Goal: Task Accomplishment & Management: Use online tool/utility

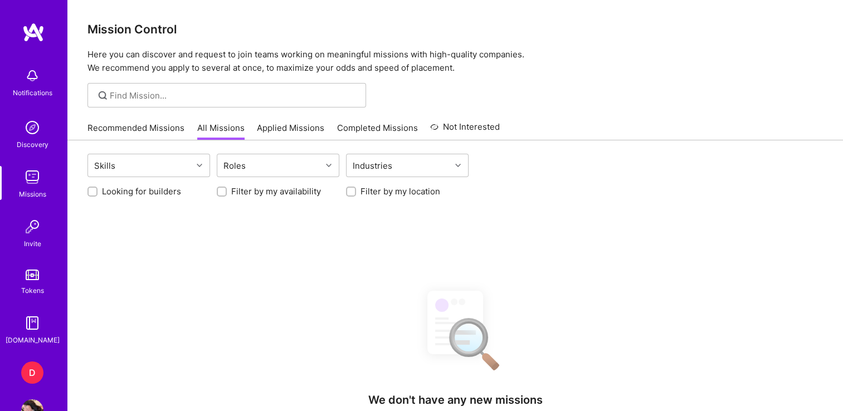
click at [33, 380] on div "D" at bounding box center [32, 372] width 22 height 22
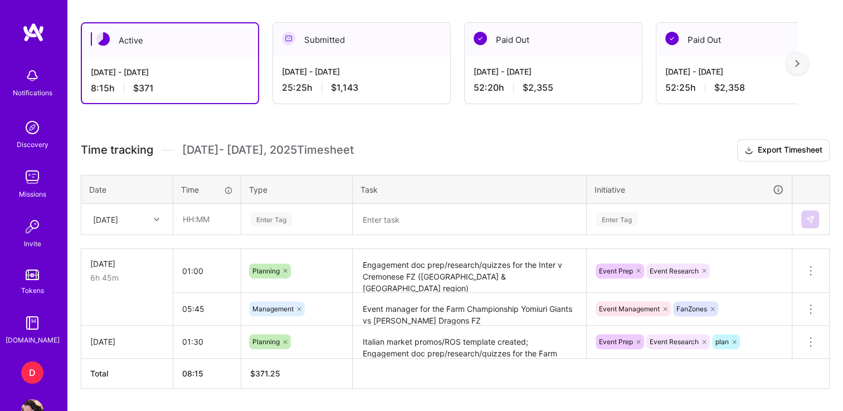
scroll to position [291, 0]
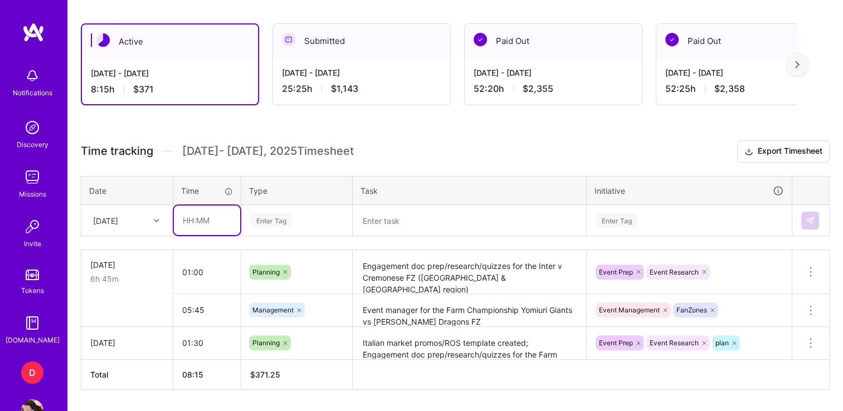
click at [195, 218] on input "text" at bounding box center [207, 221] width 66 height 30
type input "02:00"
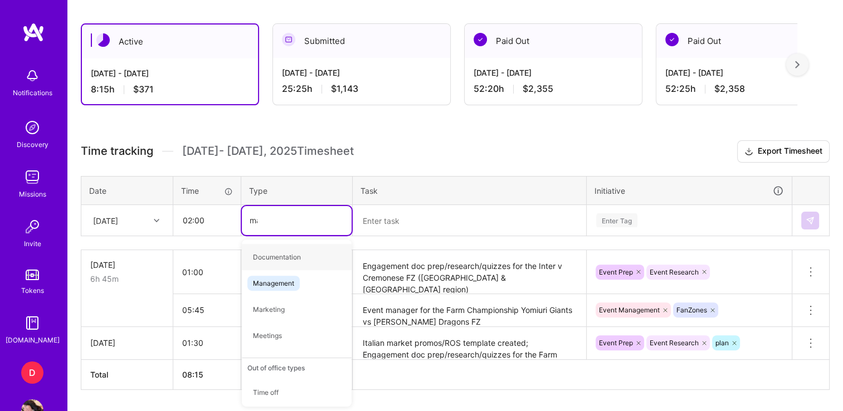
type input "man"
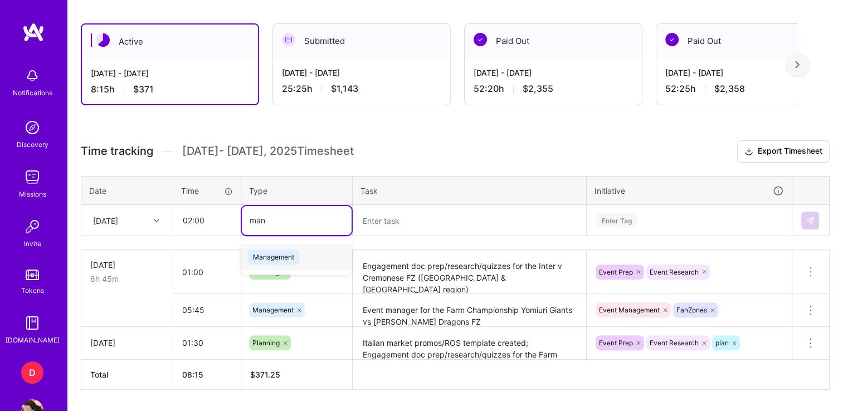
click at [289, 250] on span "Management" at bounding box center [273, 257] width 52 height 15
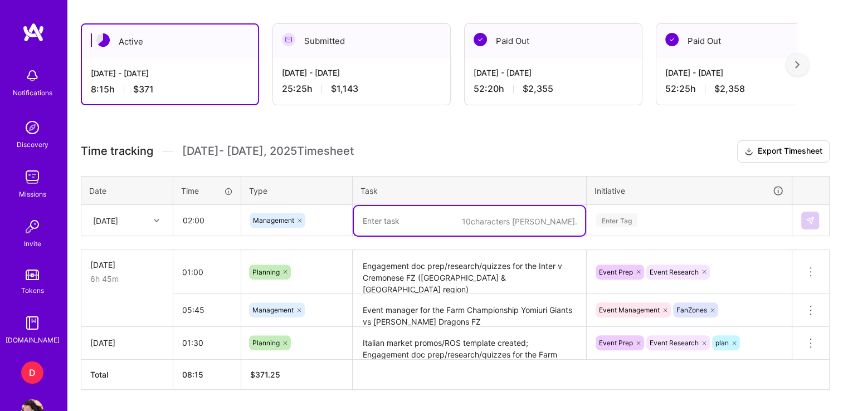
click at [414, 213] on textarea at bounding box center [469, 221] width 231 height 30
paste textarea "[DATE] Night Football #7"
type textarea "Event manager for the [DATE] Night Football #7"
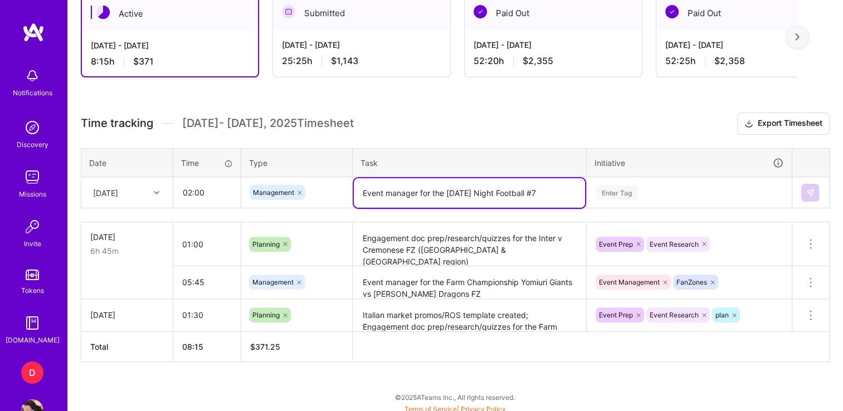
click at [663, 207] on div "Enter Tag" at bounding box center [689, 192] width 204 height 29
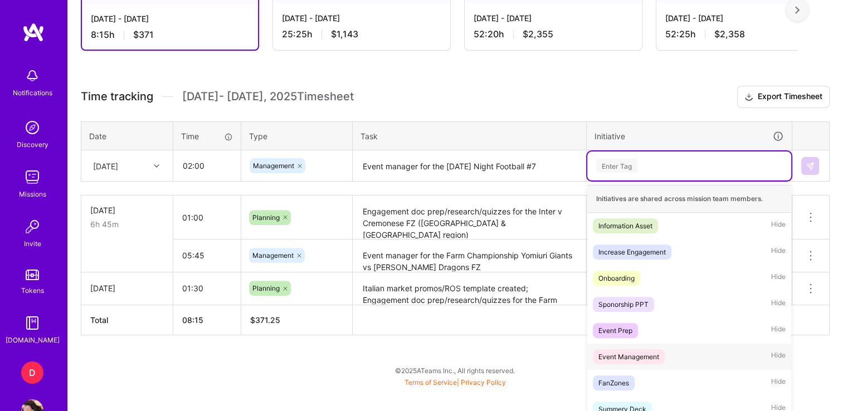
click at [615, 356] on div "Event Management" at bounding box center [628, 357] width 61 height 12
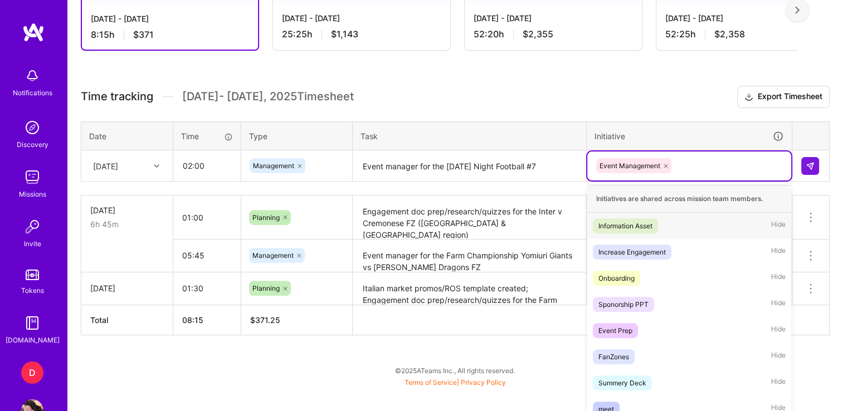
click at [690, 180] on div "option Event Management, selected. option Information Asset focused, 1 of 35. 3…" at bounding box center [689, 166] width 204 height 29
click at [622, 353] on div "FanZones" at bounding box center [613, 357] width 31 height 12
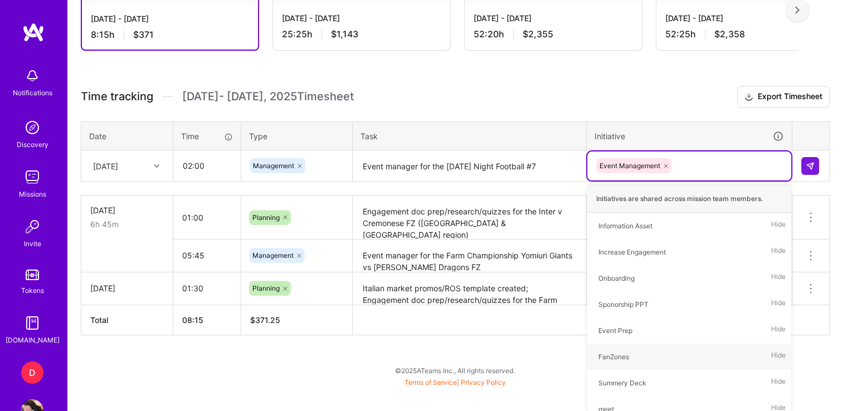
scroll to position [321, 0]
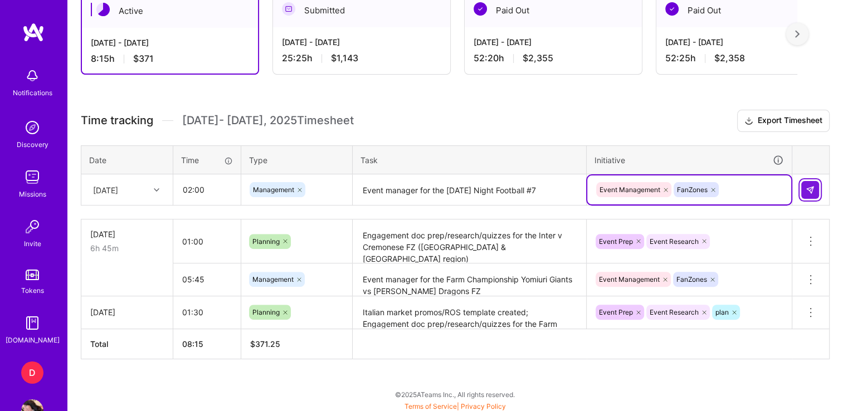
click at [807, 190] on img at bounding box center [809, 189] width 9 height 9
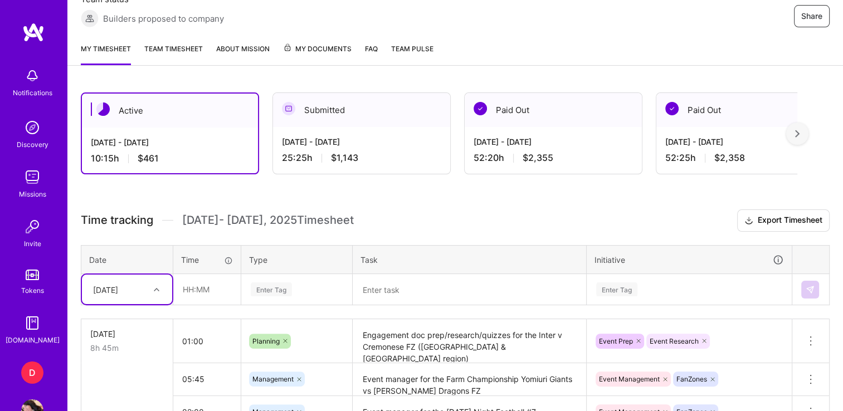
scroll to position [221, 0]
